Goal: Task Accomplishment & Management: Complete application form

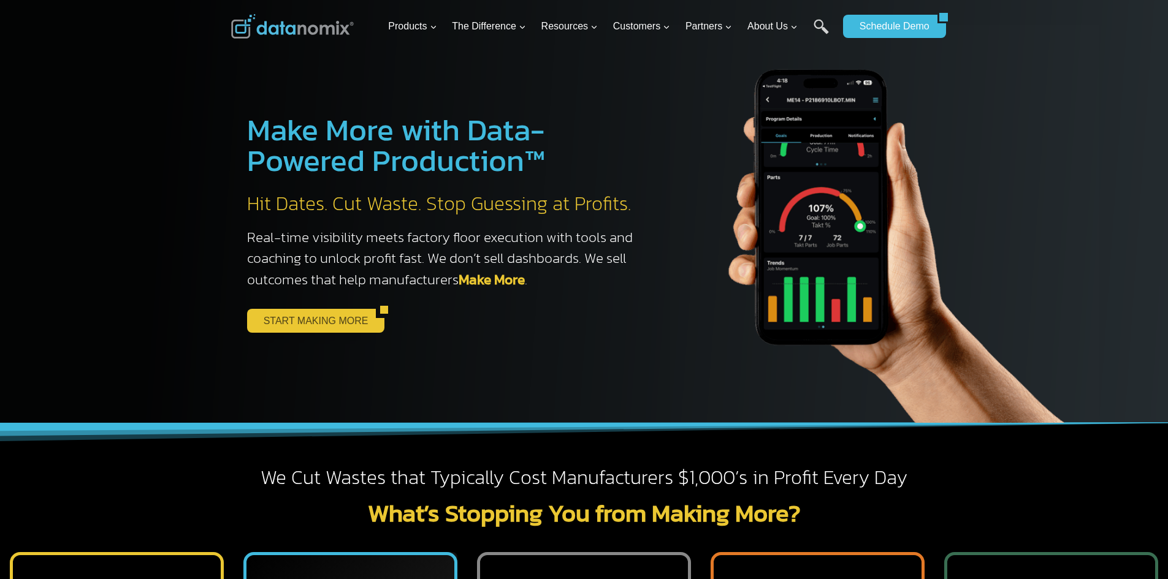
click at [296, 314] on link "START MAKING MORE" at bounding box center [311, 320] width 129 height 23
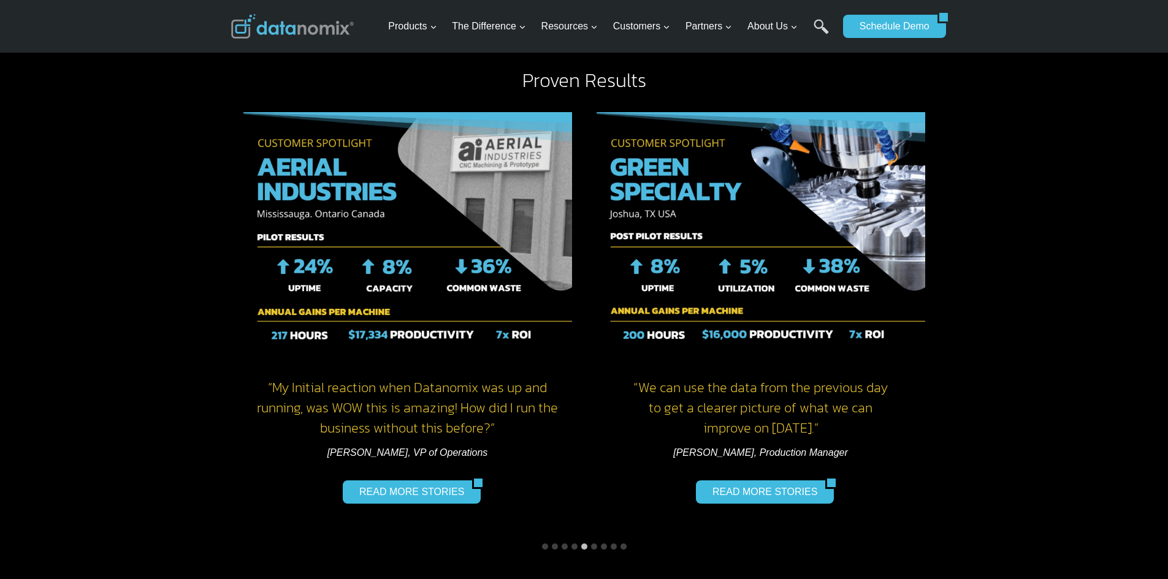
scroll to position [981, 0]
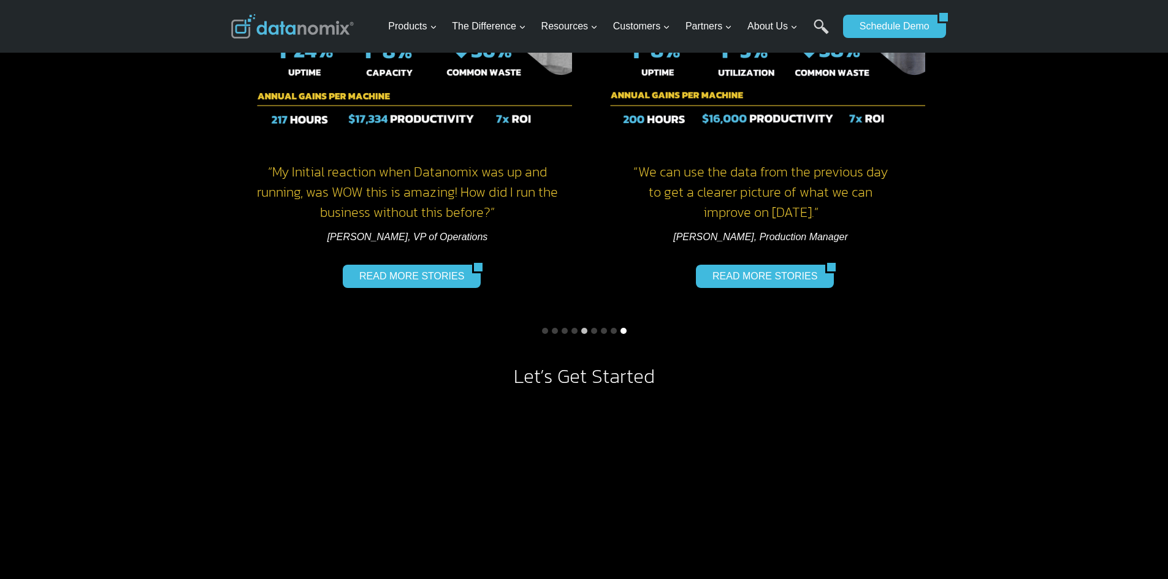
click at [625, 330] on button "Go to slide 9" at bounding box center [623, 331] width 6 height 6
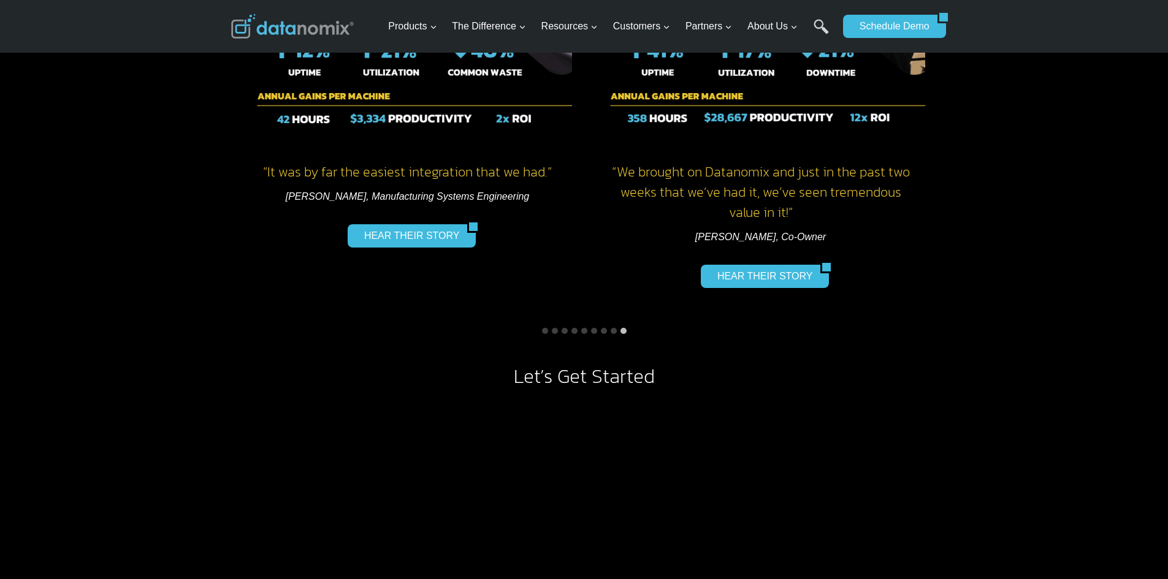
click at [621, 329] on button "Go to slide 9" at bounding box center [623, 331] width 6 height 6
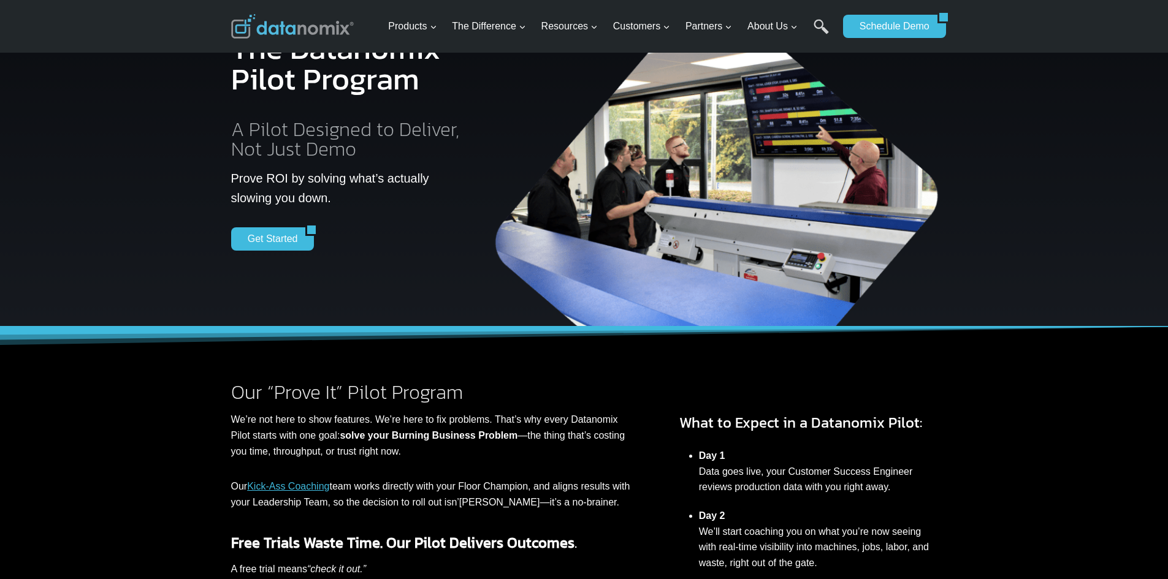
scroll to position [61, 0]
